Goal: Information Seeking & Learning: Learn about a topic

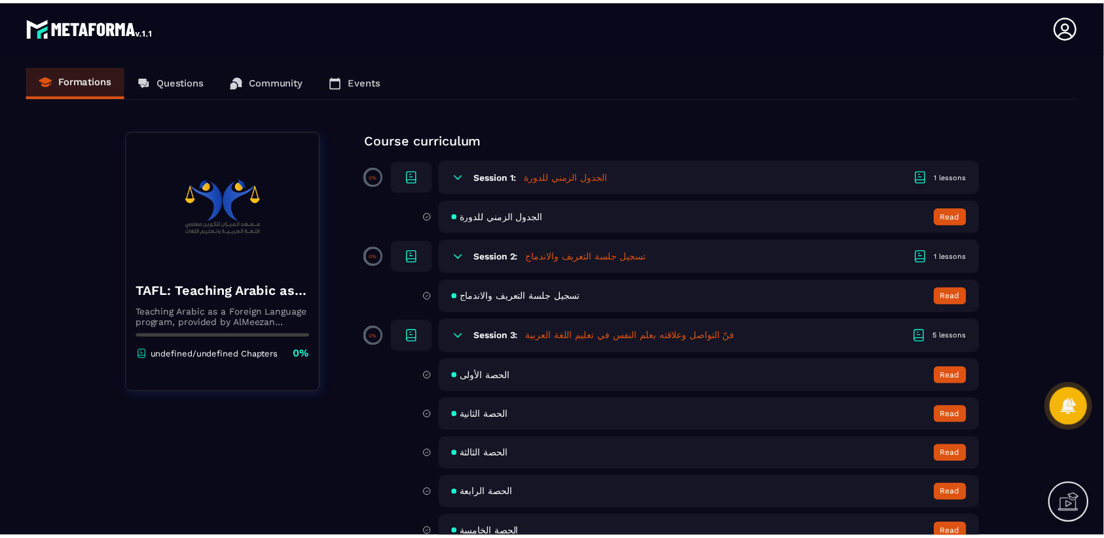
scroll to position [263, 0]
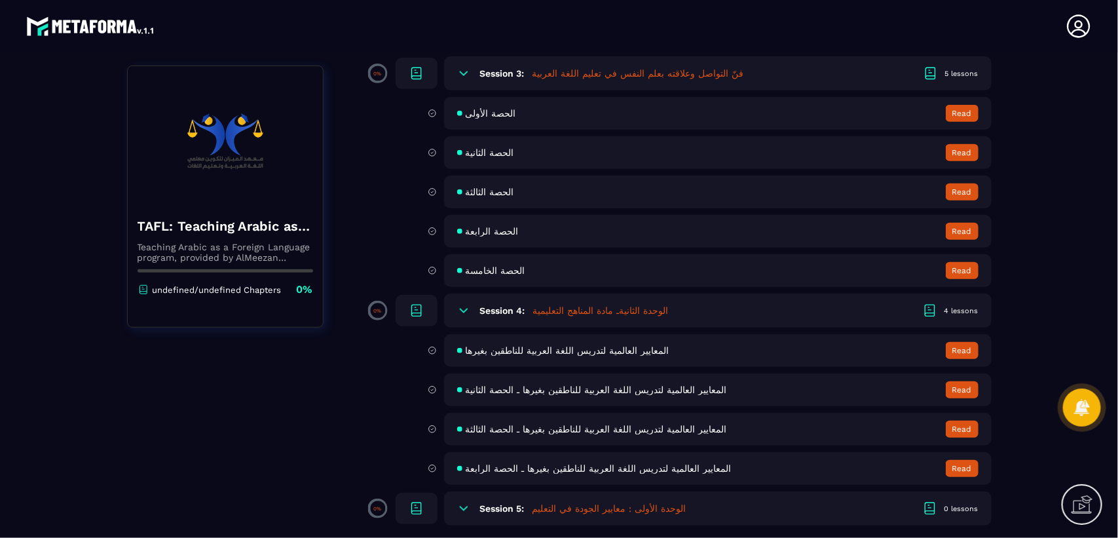
click at [951, 269] on button "Read" at bounding box center [962, 270] width 33 height 17
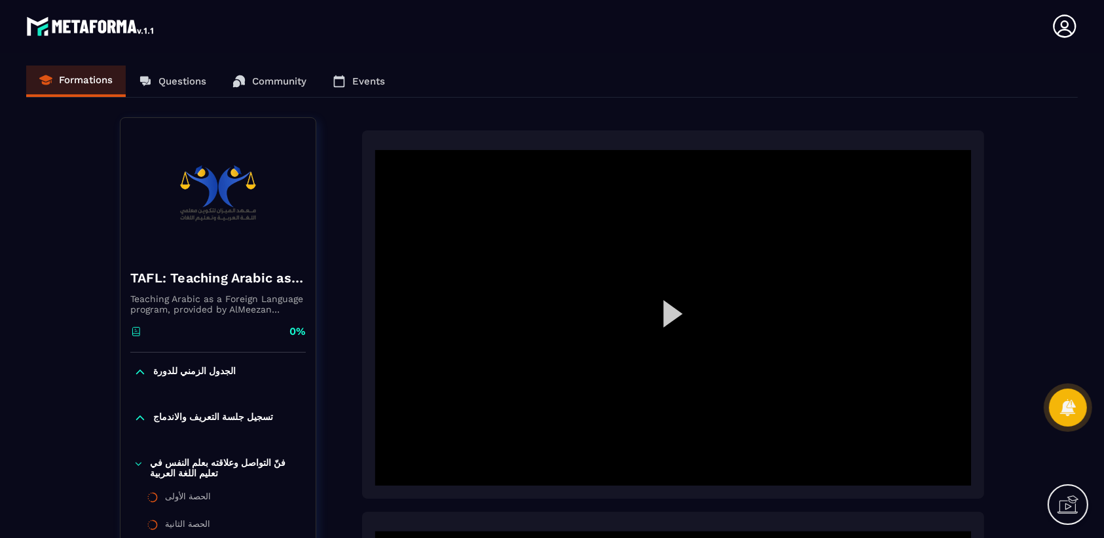
click at [668, 318] on div at bounding box center [673, 317] width 596 height 335
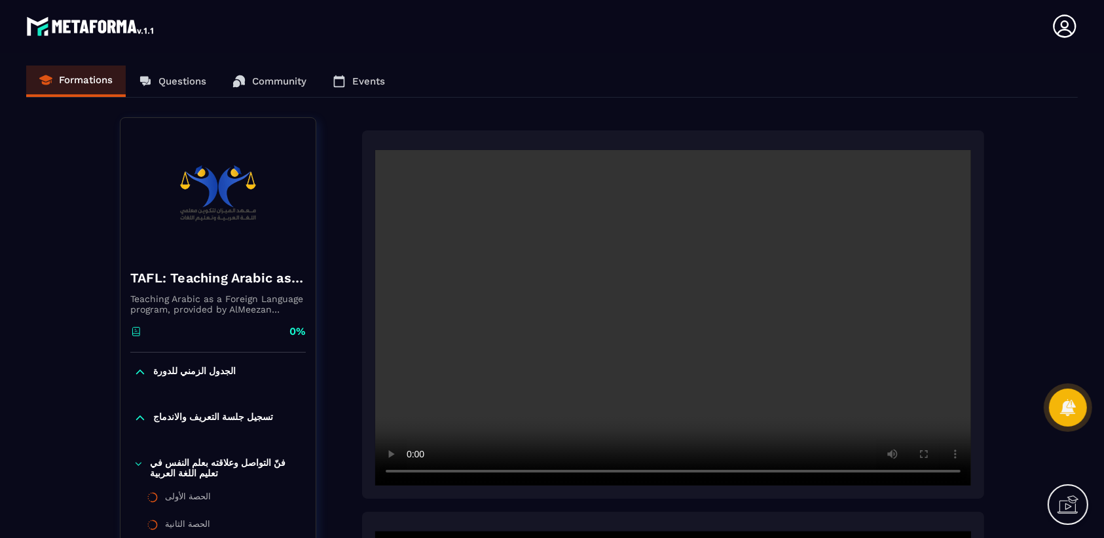
click at [777, 341] on video at bounding box center [673, 317] width 596 height 335
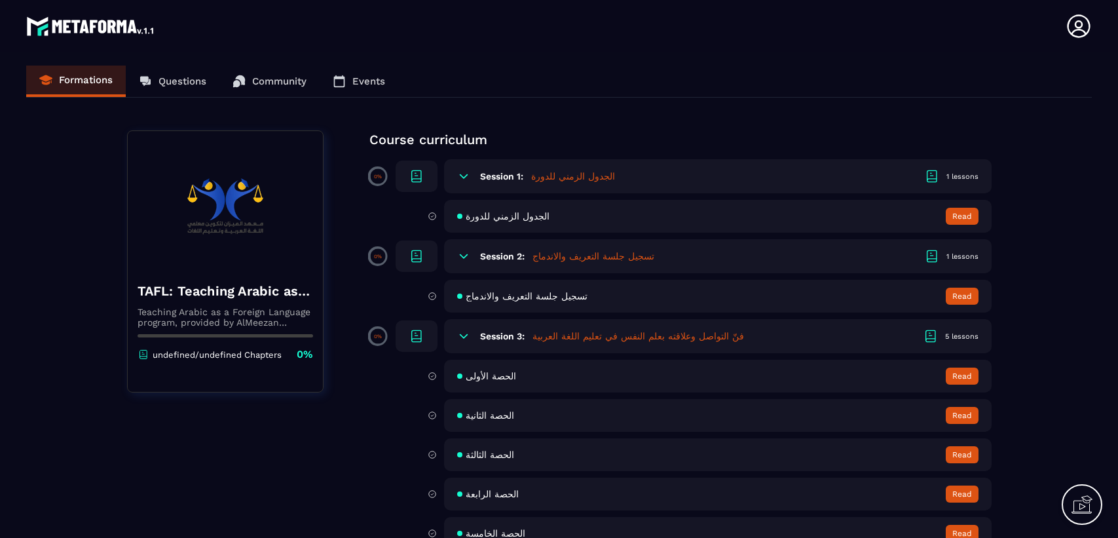
click at [955, 216] on button "Read" at bounding box center [962, 216] width 33 height 17
